Goal: Information Seeking & Learning: Understand process/instructions

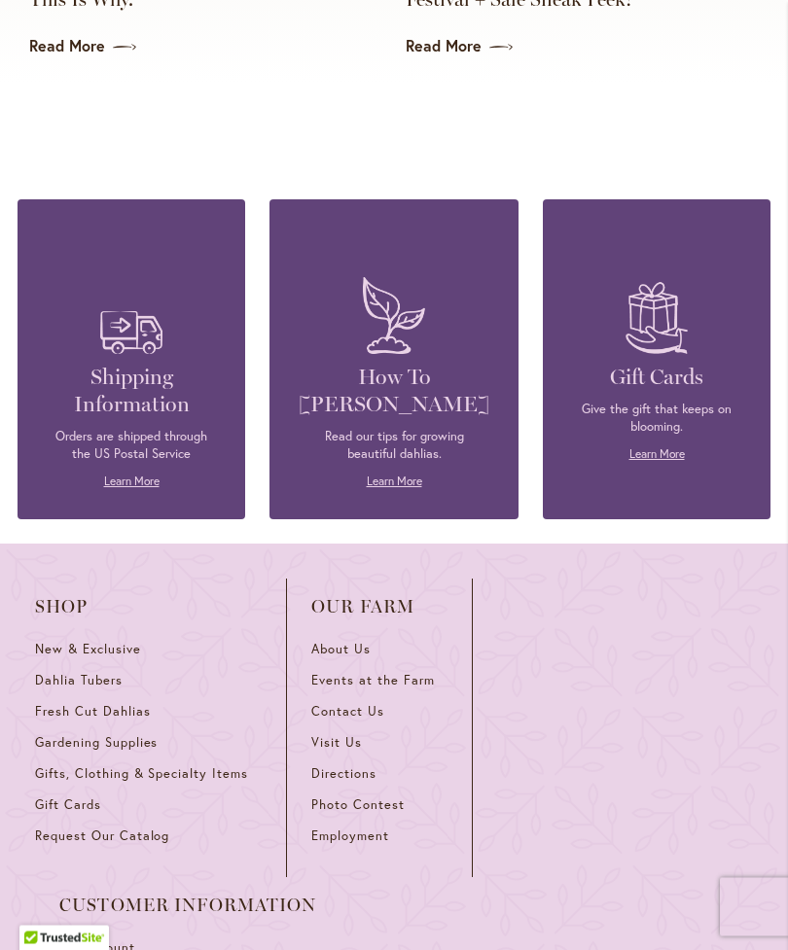
scroll to position [4780, 0]
click at [369, 765] on span "Directions" at bounding box center [343, 773] width 65 height 17
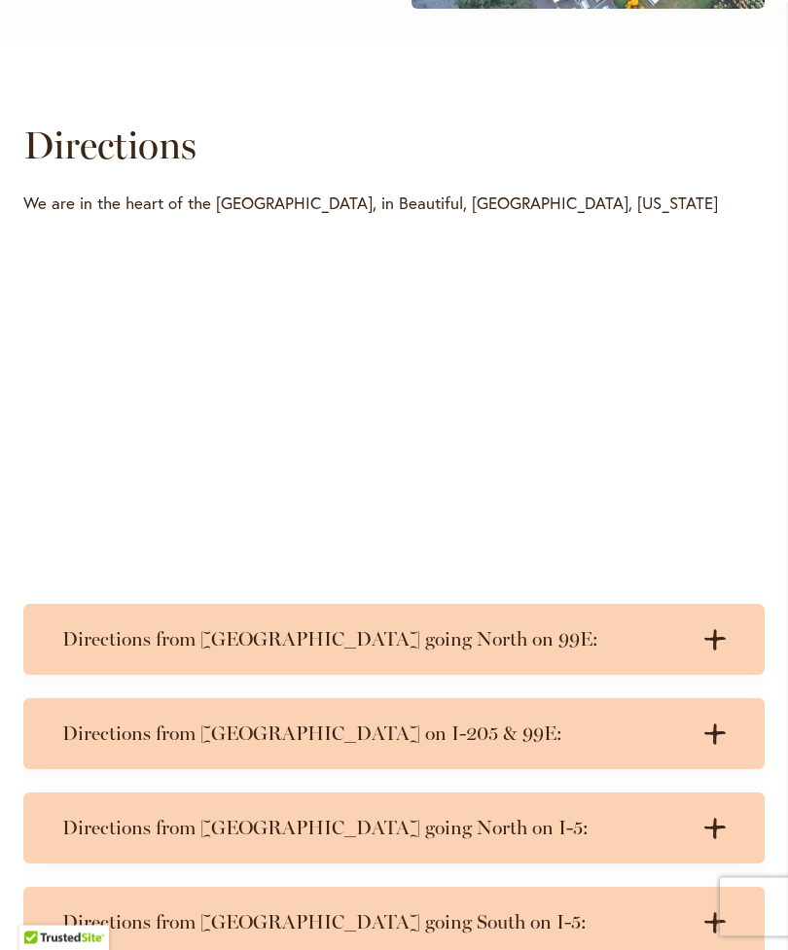
scroll to position [821, 0]
click at [531, 746] on h3 "Directions from [GEOGRAPHIC_DATA] on I-205 & 99E:" at bounding box center [374, 734] width 624 height 24
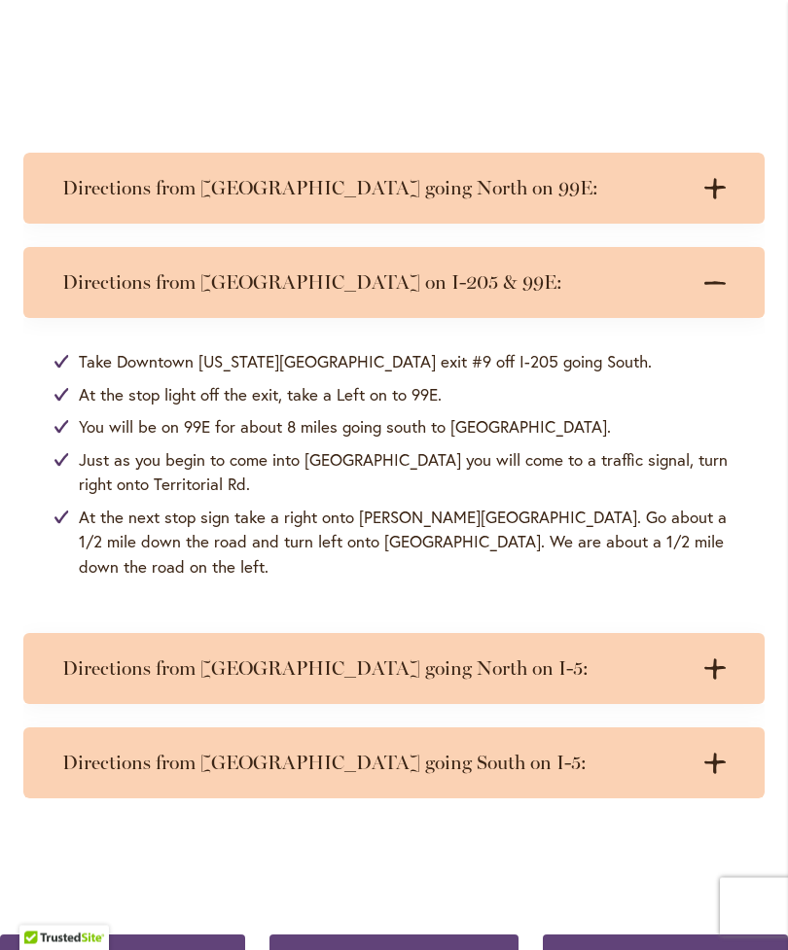
scroll to position [1277, 0]
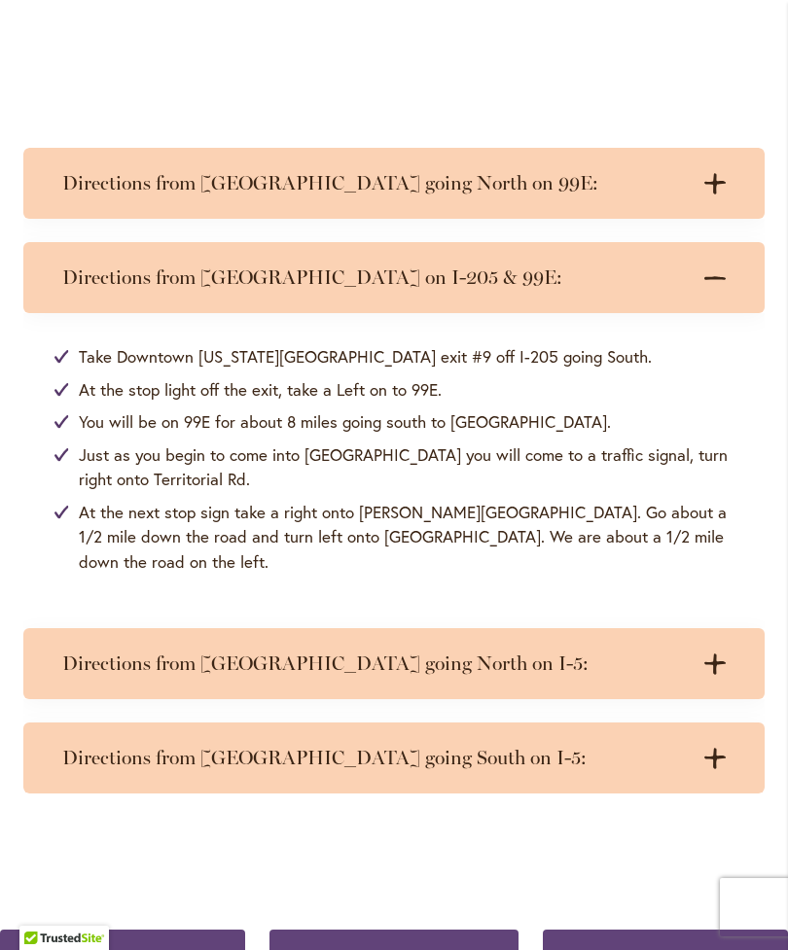
click at [547, 758] on h3 "Directions from [GEOGRAPHIC_DATA] going South on I-5:" at bounding box center [374, 758] width 624 height 24
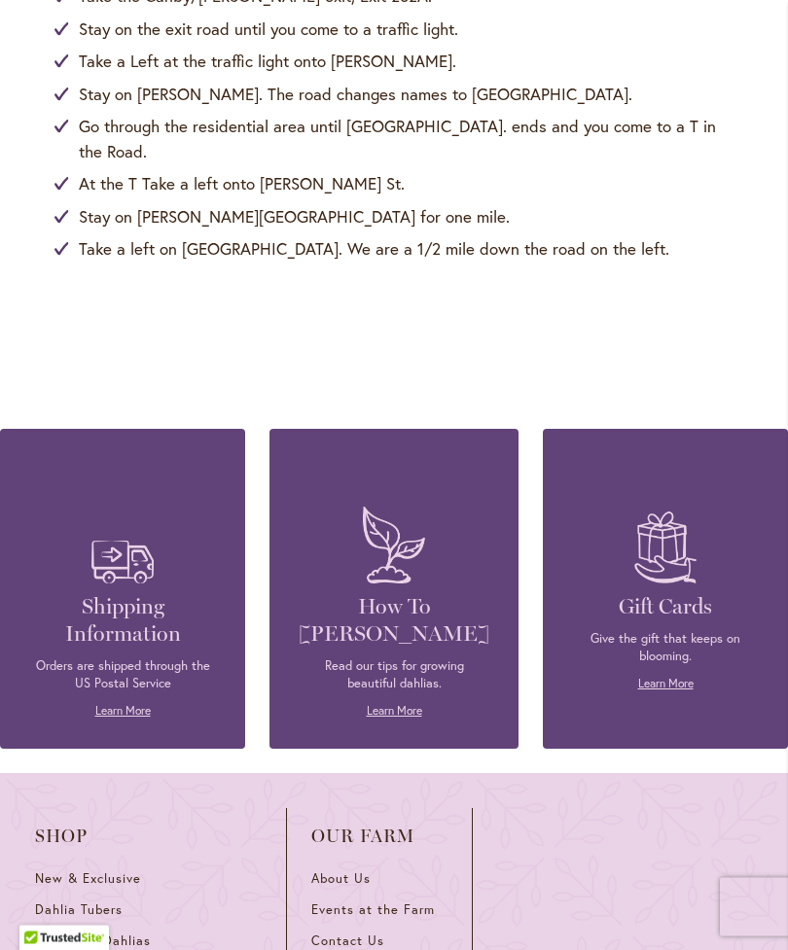
scroll to position [2118, 0]
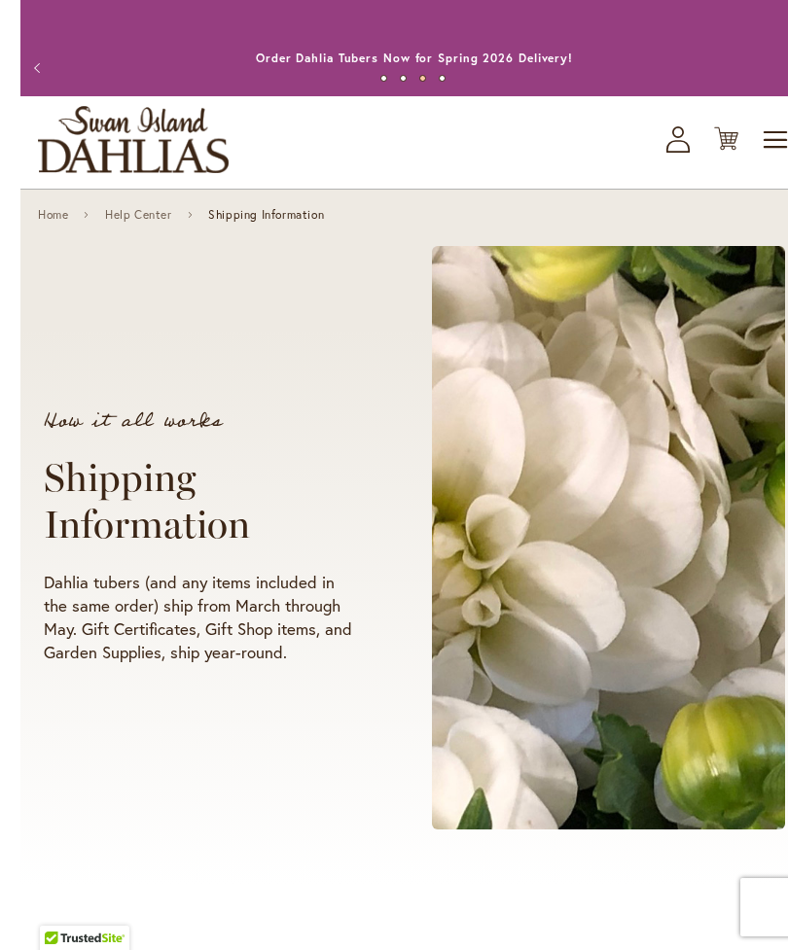
click at [133, 795] on div "How it all works Shipping Information Dahlia tubers (and any items included in …" at bounding box center [393, 538] width 741 height 619
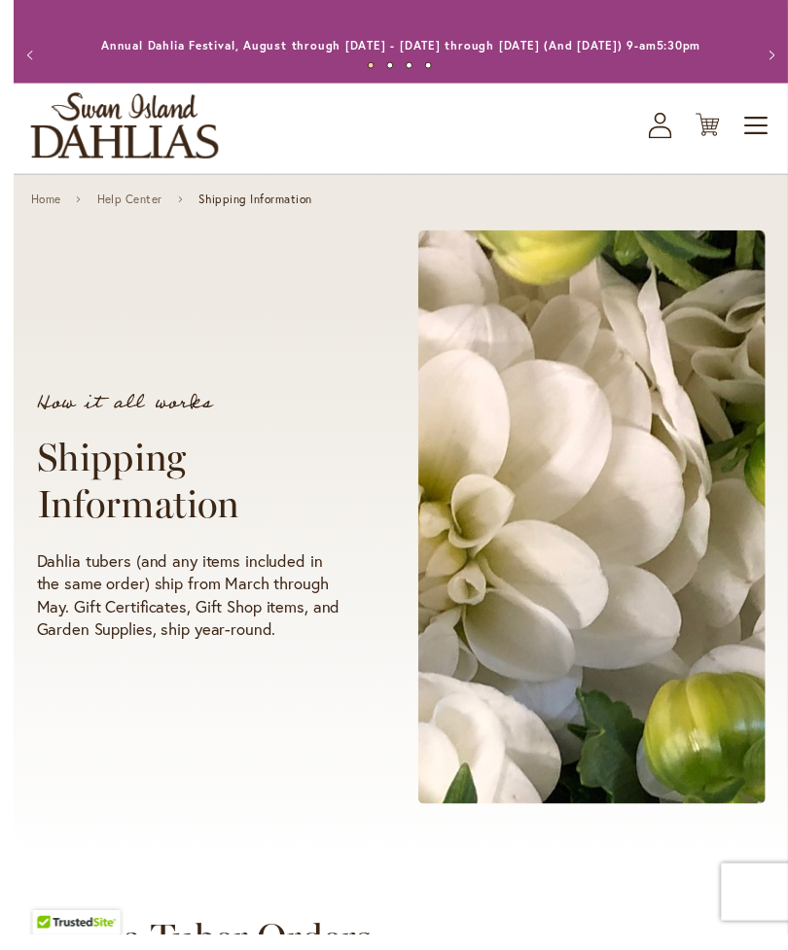
scroll to position [42, 0]
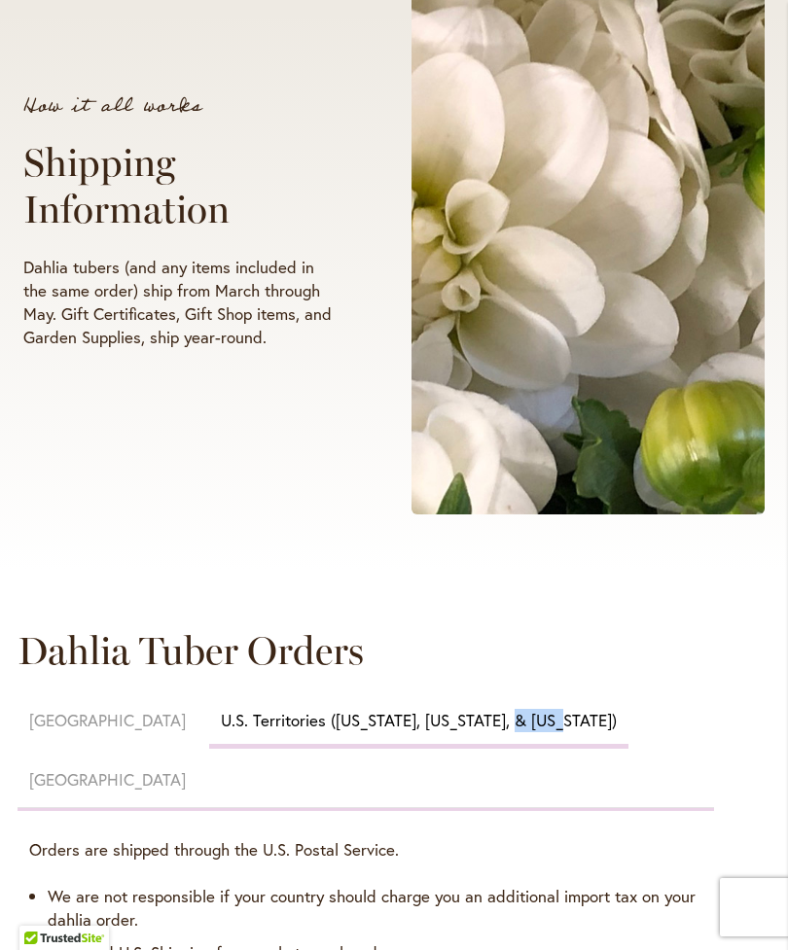
scroll to position [302, 0]
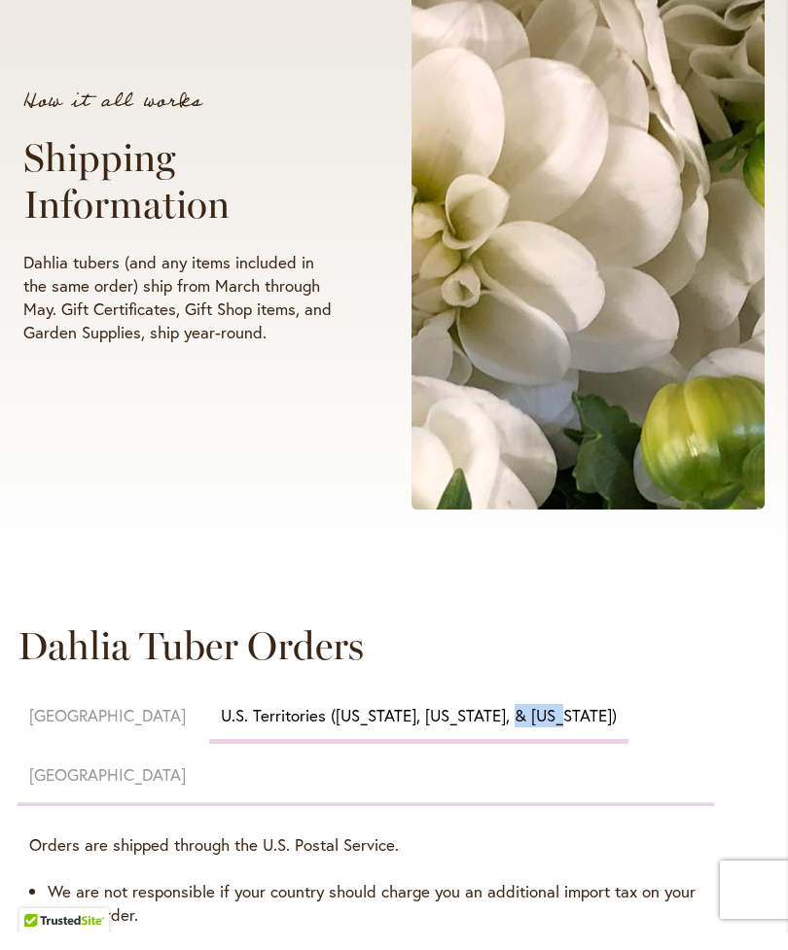
click at [533, 7] on span at bounding box center [587, 236] width 353 height 584
